Goal: Task Accomplishment & Management: Manage account settings

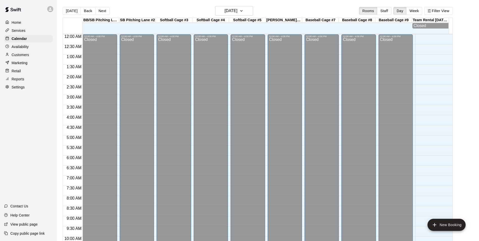
scroll to position [256, 0]
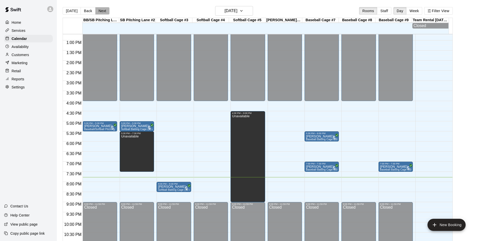
drag, startPoint x: 103, startPoint y: 11, endPoint x: 93, endPoint y: 10, distance: 9.9
click at [102, 11] on button "Next" at bounding box center [102, 11] width 14 height 8
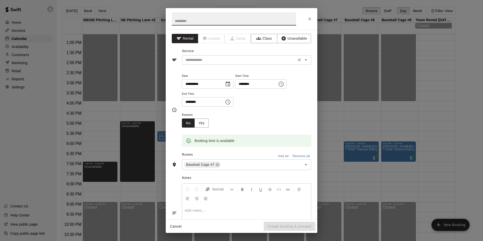
click at [243, 60] on input "text" at bounding box center [238, 60] width 111 height 6
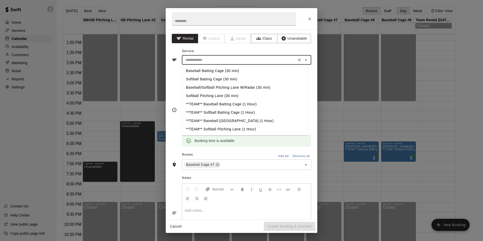
click at [195, 70] on li "Baseball Batting Cage (30 min)" at bounding box center [244, 71] width 125 height 8
type input "**********"
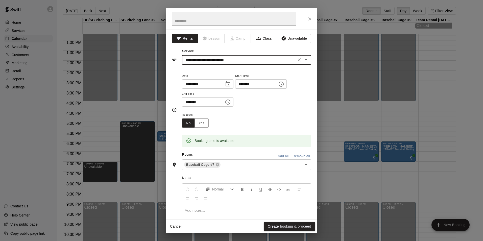
click at [279, 224] on button "Create booking & proceed" at bounding box center [289, 226] width 51 height 9
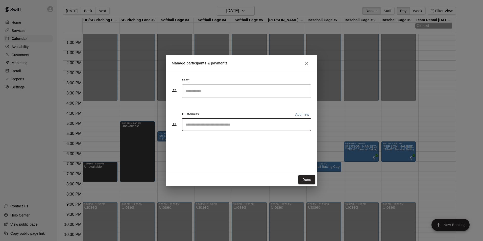
drag, startPoint x: 224, startPoint y: 126, endPoint x: 223, endPoint y: 121, distance: 5.6
click at [224, 126] on input "Start typing to search customers..." at bounding box center [246, 124] width 125 height 5
type input "****"
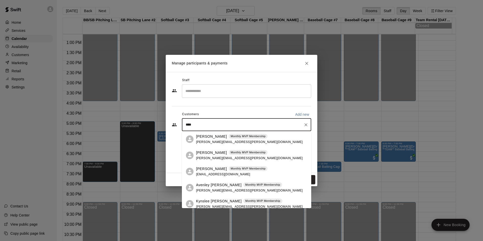
click at [265, 136] on div "[PERSON_NAME] Monthly MVP Membership [PERSON_NAME][EMAIL_ADDRESS][PERSON_NAME][…" at bounding box center [251, 139] width 111 height 11
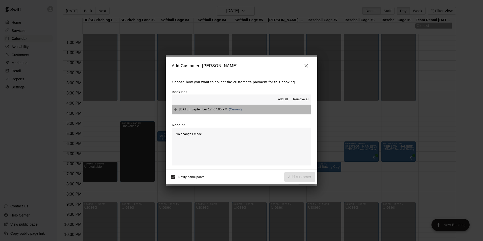
click at [289, 111] on button "[DATE], September 17: 07:00 PM (Current)" at bounding box center [241, 109] width 139 height 9
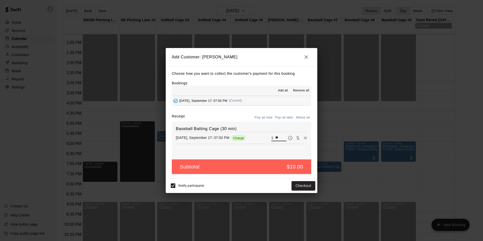
click at [275, 136] on input "**" at bounding box center [280, 138] width 11 height 7
type input "*"
click at [299, 185] on button "Add customer" at bounding box center [299, 185] width 31 height 9
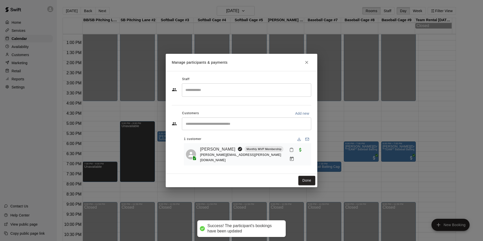
click at [289, 150] on icon "Mark attendance" at bounding box center [291, 149] width 5 height 5
click at [302, 150] on li "[PERSON_NAME] attended" at bounding box center [317, 154] width 59 height 8
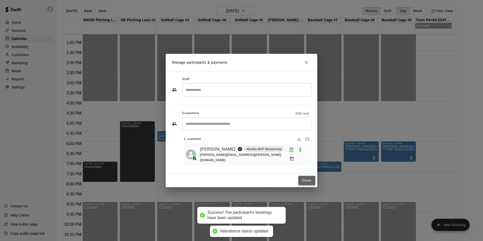
click at [310, 177] on button "Done" at bounding box center [306, 180] width 17 height 9
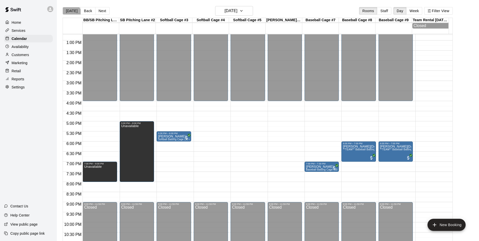
click at [71, 13] on button "[DATE]" at bounding box center [72, 11] width 18 height 8
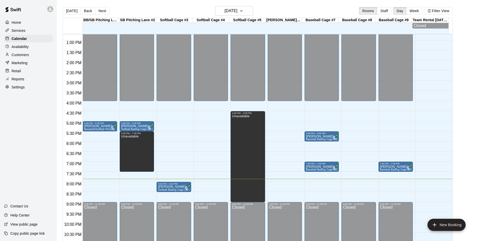
click at [94, 193] on div "12:00 AM – 4:00 PM Closed 5:00 PM – 5:30 PM [PERSON_NAME] Baseball/Softball Pit…" at bounding box center [100, 20] width 34 height 485
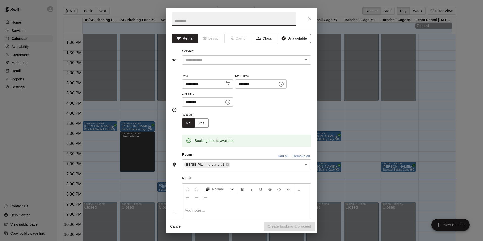
click at [288, 40] on button "Unavailable" at bounding box center [294, 38] width 34 height 9
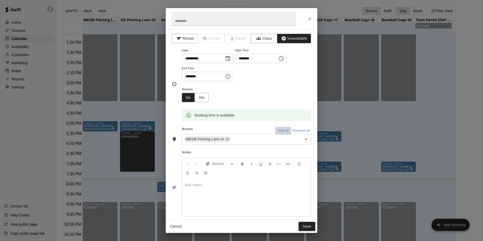
click at [280, 131] on button "Add all" at bounding box center [283, 131] width 16 height 8
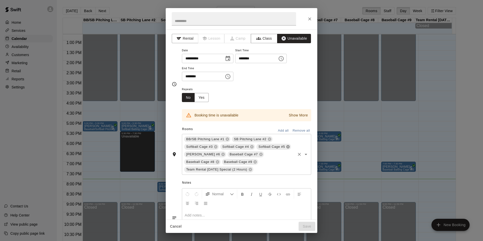
click at [286, 148] on icon at bounding box center [287, 146] width 3 height 3
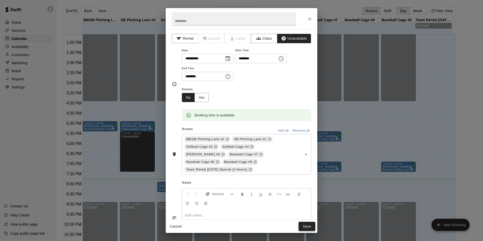
click at [309, 230] on button "Save" at bounding box center [306, 226] width 17 height 9
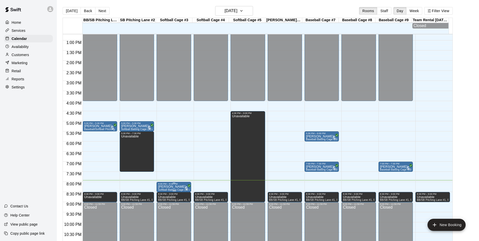
click at [184, 185] on div "8:00 PM – 8:30 PM" at bounding box center [173, 183] width 31 height 3
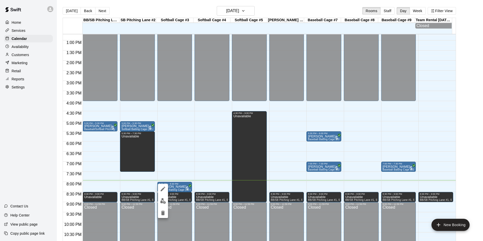
click at [164, 198] on img "edit" at bounding box center [163, 201] width 6 height 6
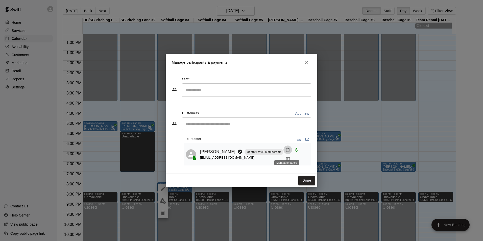
click at [285, 152] on icon "Mark attendance" at bounding box center [287, 149] width 5 height 5
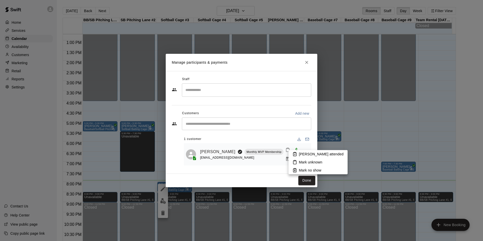
click at [296, 154] on icon at bounding box center [294, 154] width 3 height 4
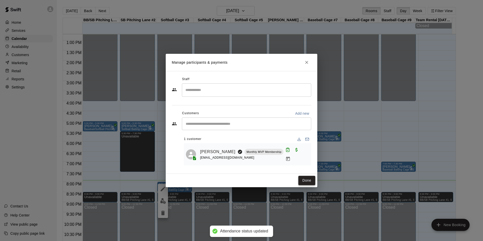
click at [304, 176] on button "Done" at bounding box center [306, 180] width 17 height 9
